Goal: Information Seeking & Learning: Learn about a topic

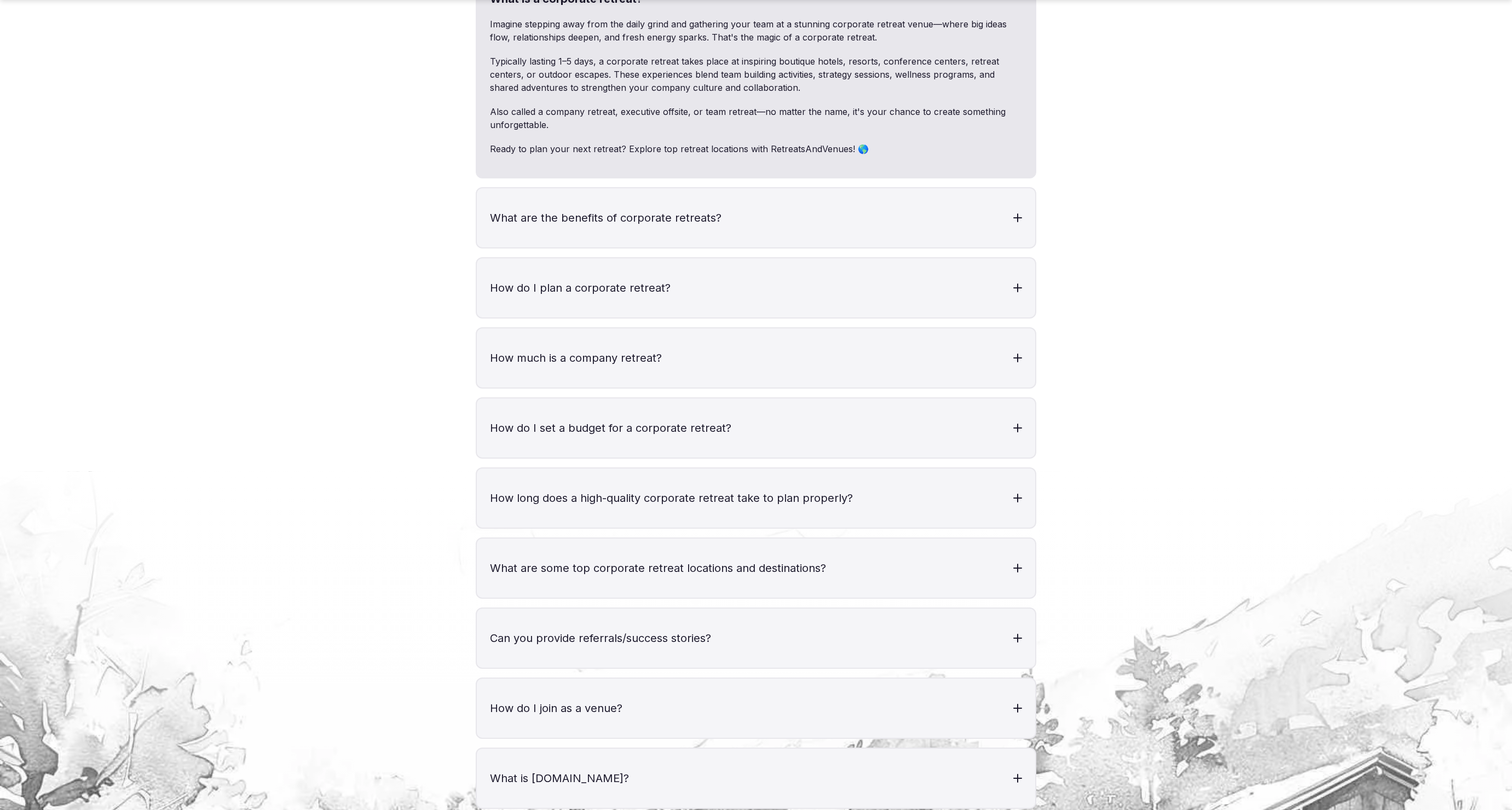
scroll to position [4231, 0]
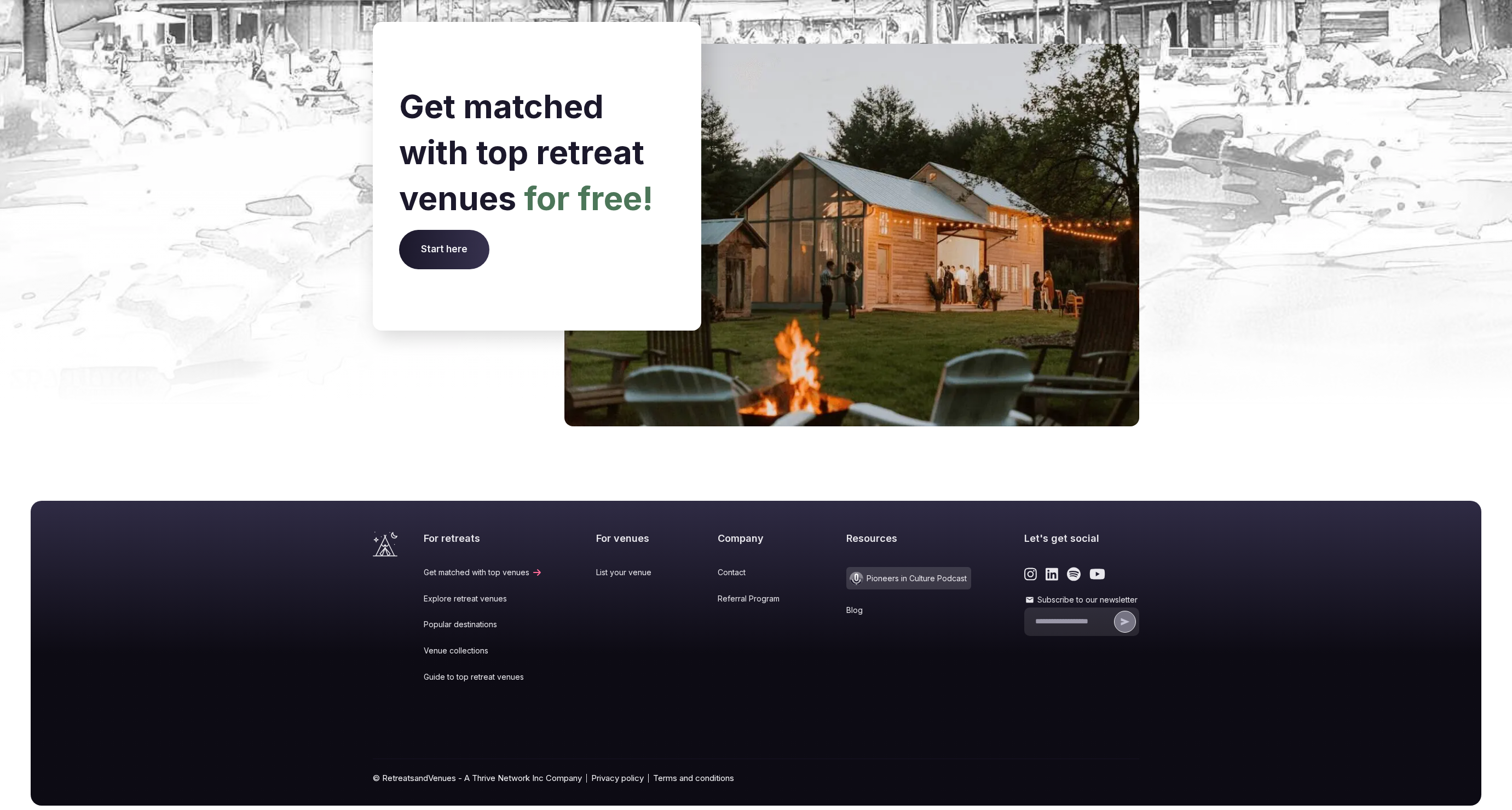
click at [846, 605] on link "Blog" at bounding box center [908, 610] width 125 height 11
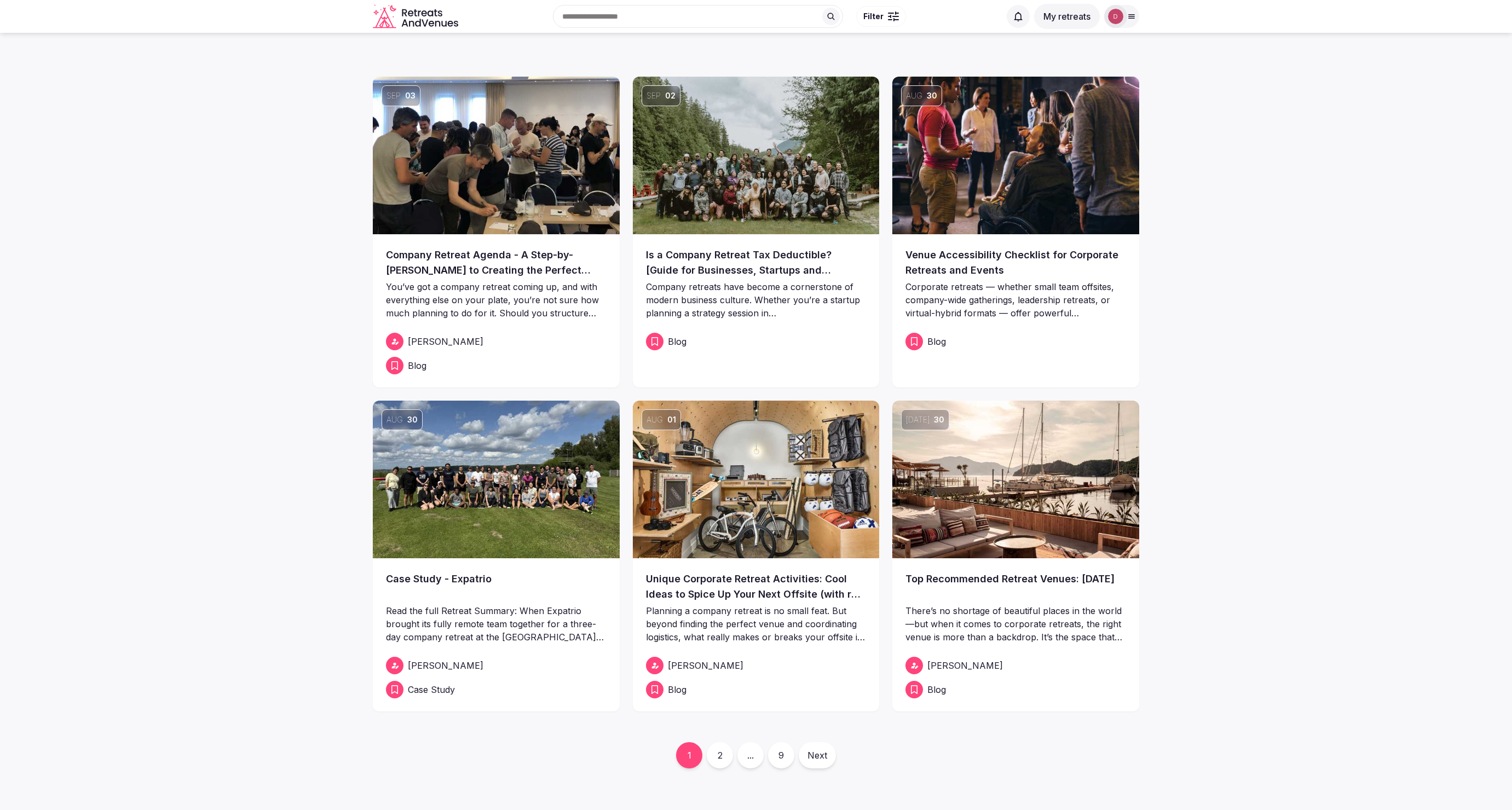
click at [722, 758] on link "2" at bounding box center [720, 755] width 26 height 26
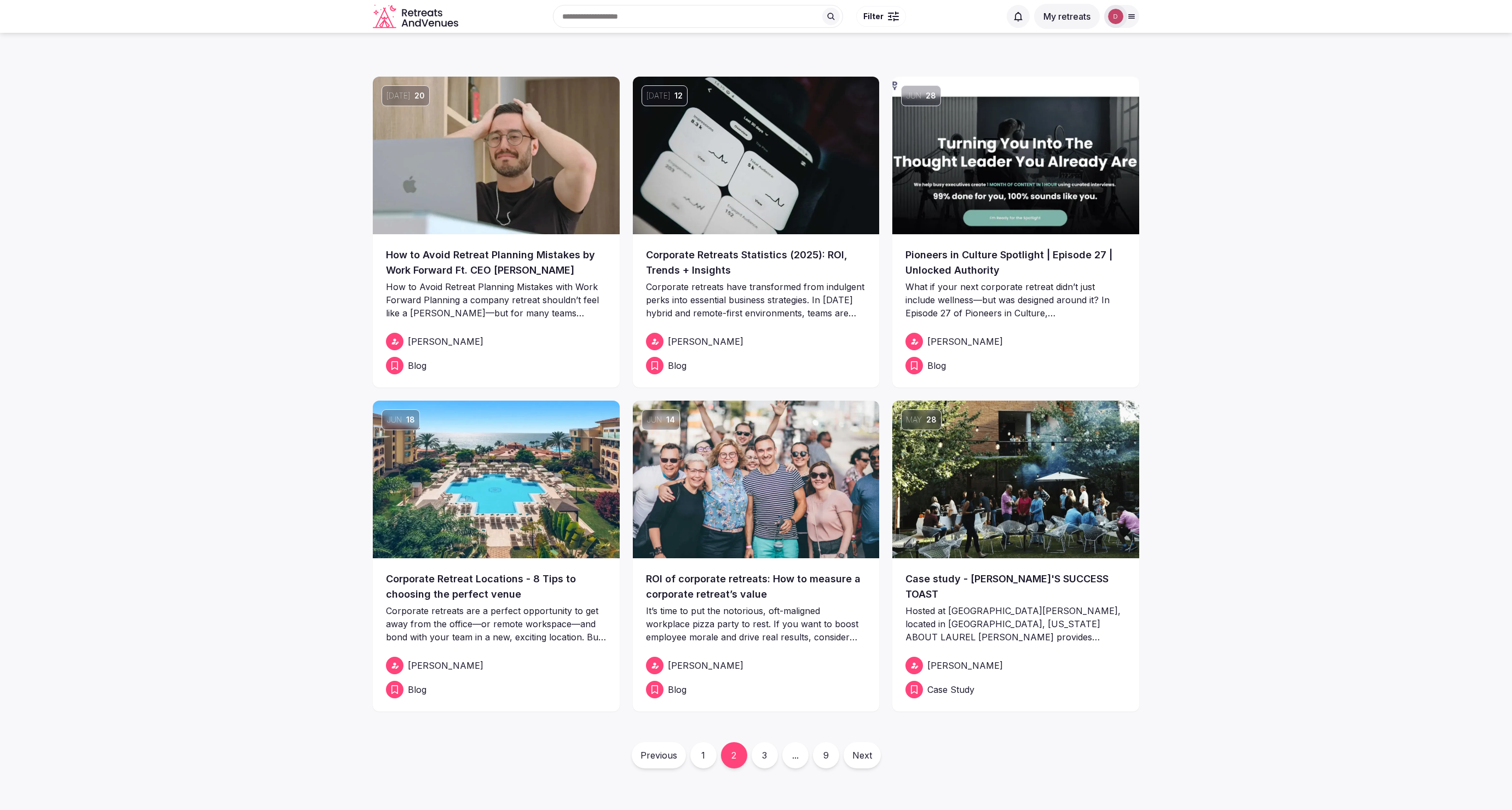
click at [792, 161] on img at bounding box center [756, 155] width 247 height 157
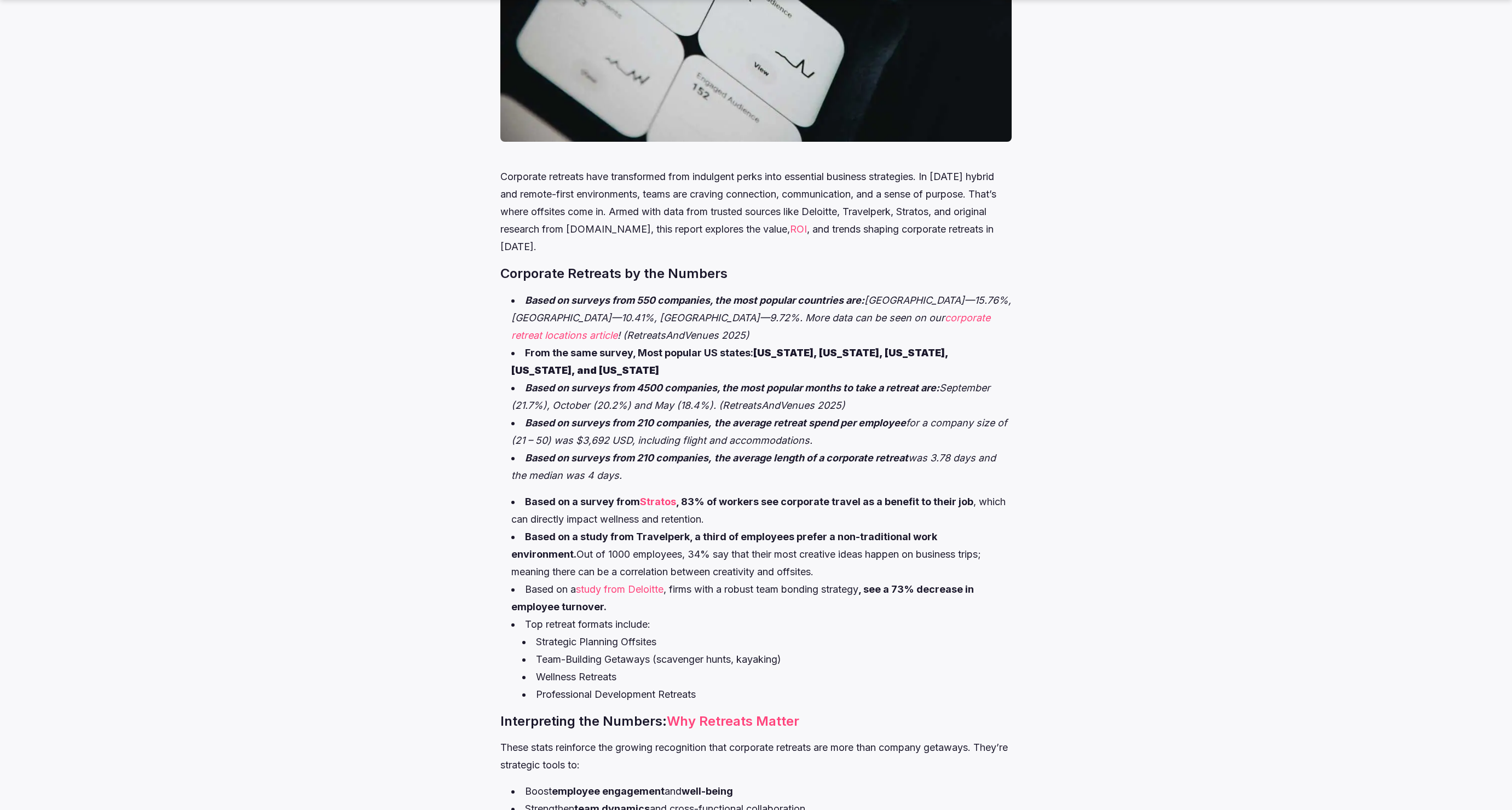
scroll to position [422, 0]
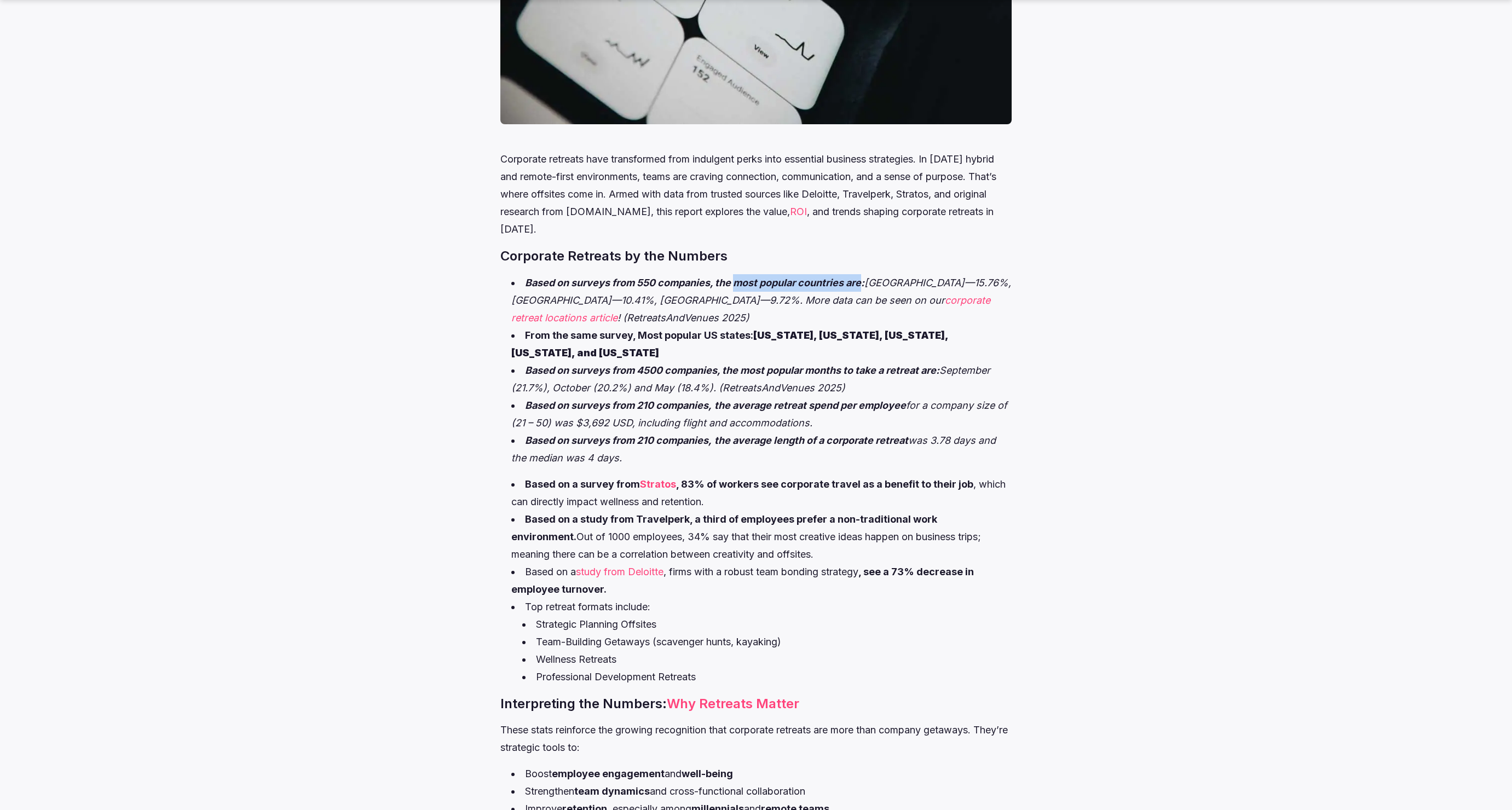
drag, startPoint x: 737, startPoint y: 285, endPoint x: 864, endPoint y: 287, distance: 127.0
click at [864, 287] on em "Based on surveys from 550 companies, the most popular countries are:" at bounding box center [694, 283] width 339 height 12
copy em "most popular countries are"
